Goal: Task Accomplishment & Management: Use online tool/utility

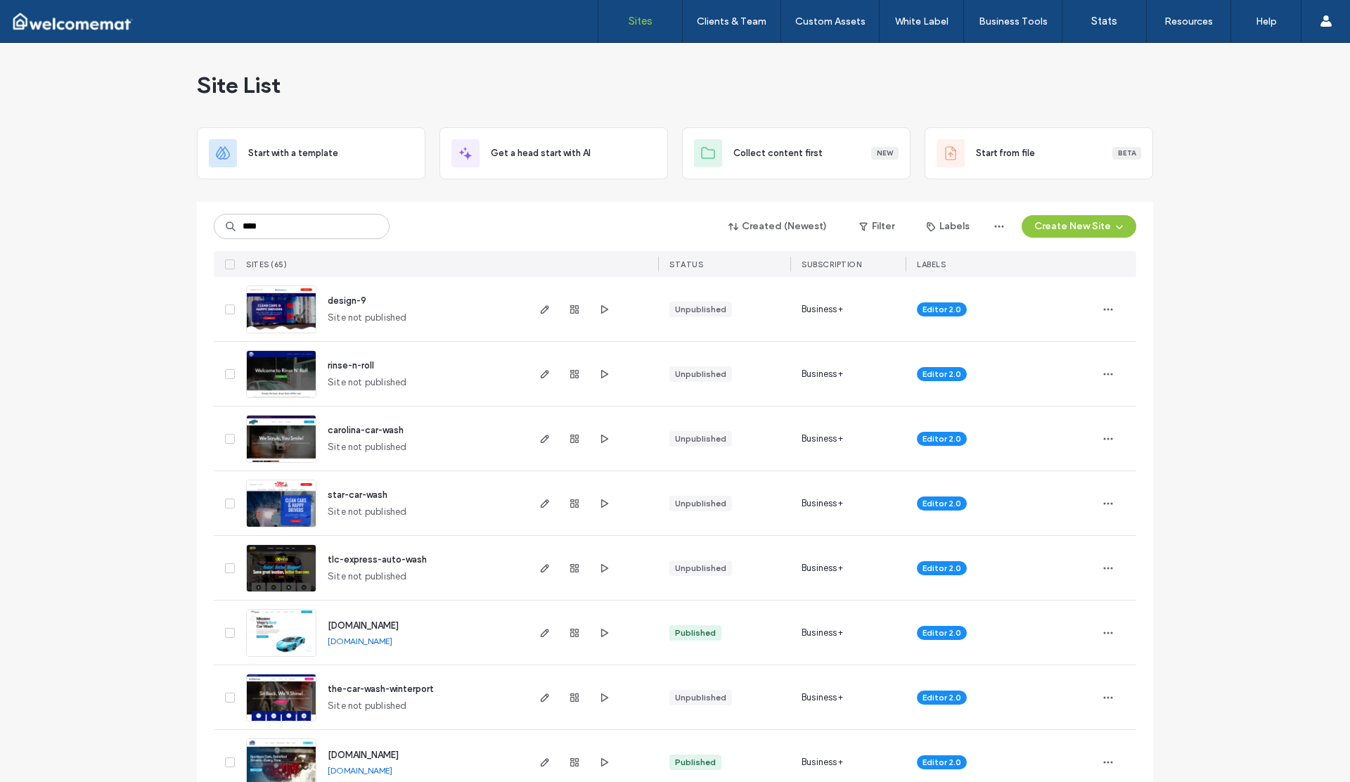
type input "****"
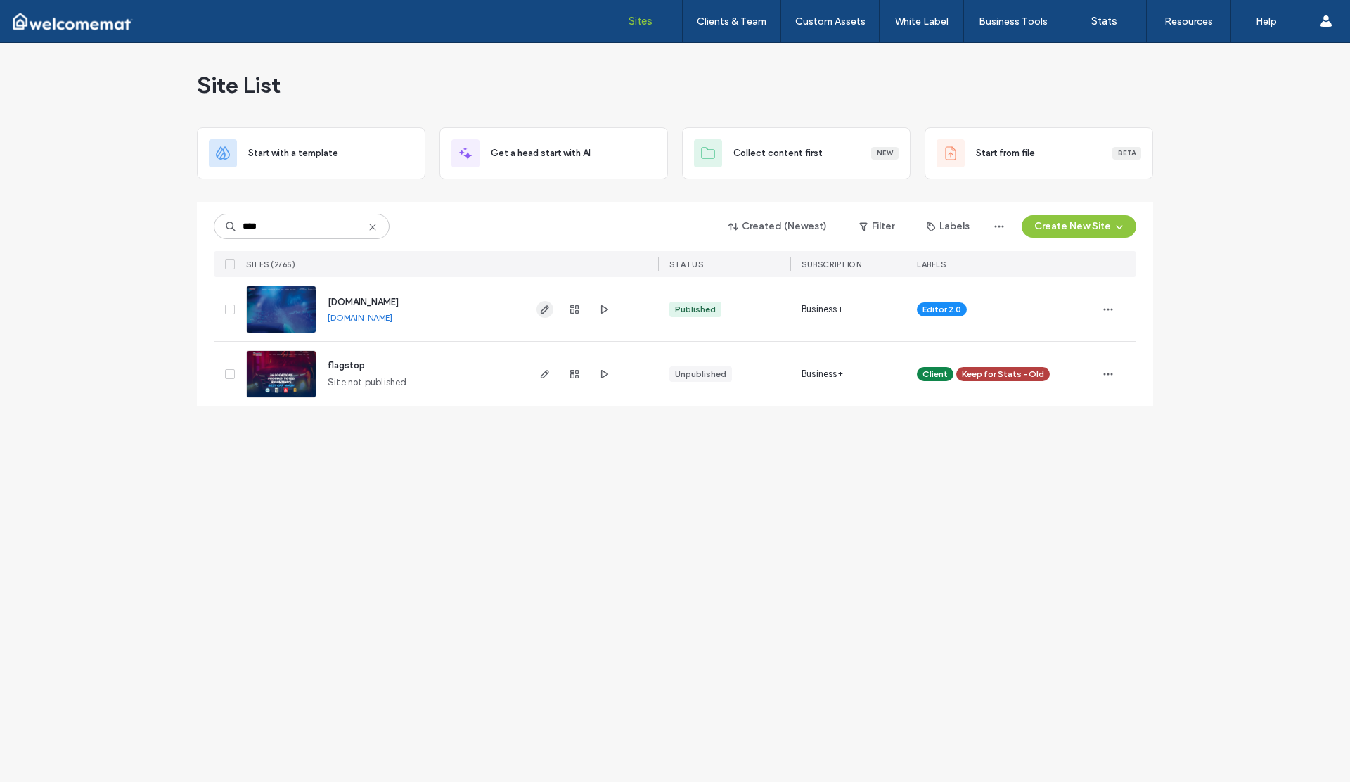
click at [546, 309] on icon "button" at bounding box center [544, 309] width 11 height 11
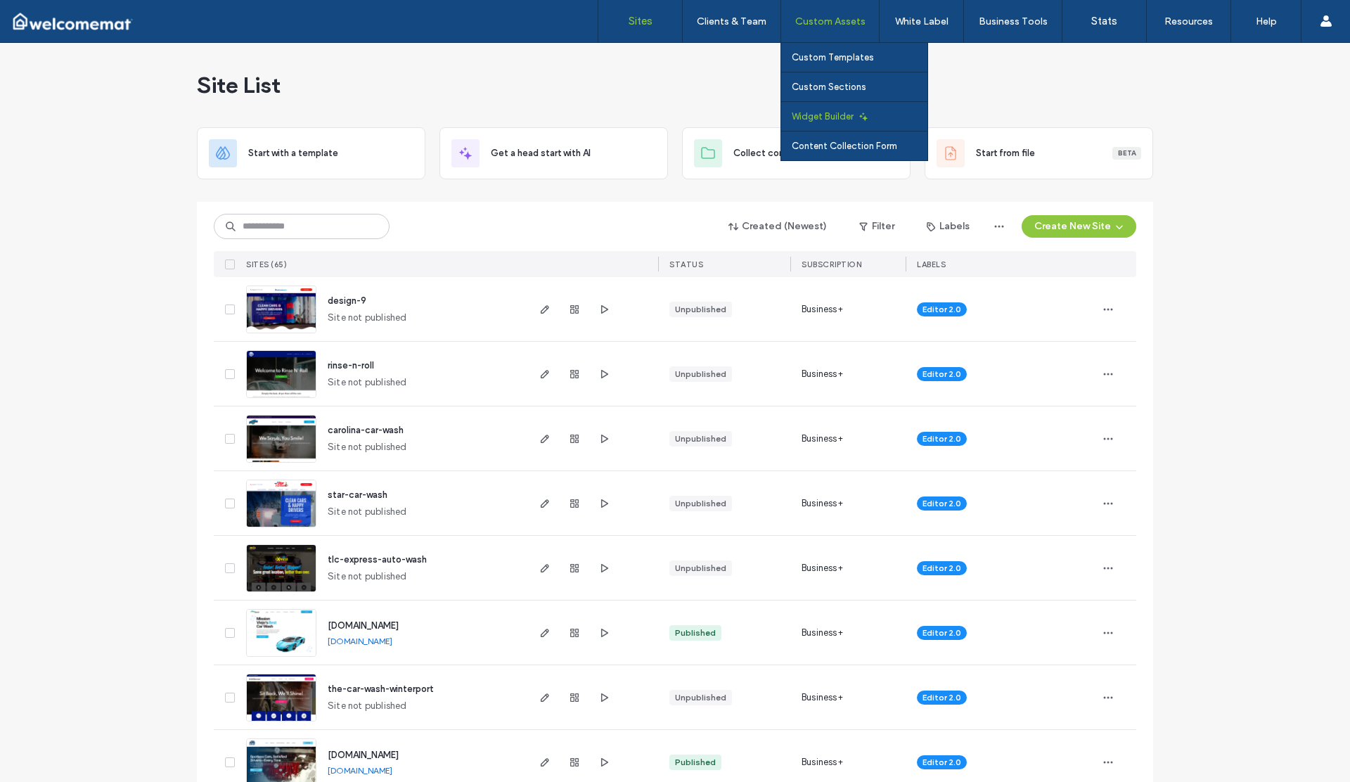
click at [835, 108] on link "Widget Builder" at bounding box center [860, 116] width 136 height 29
